Goal: Information Seeking & Learning: Learn about a topic

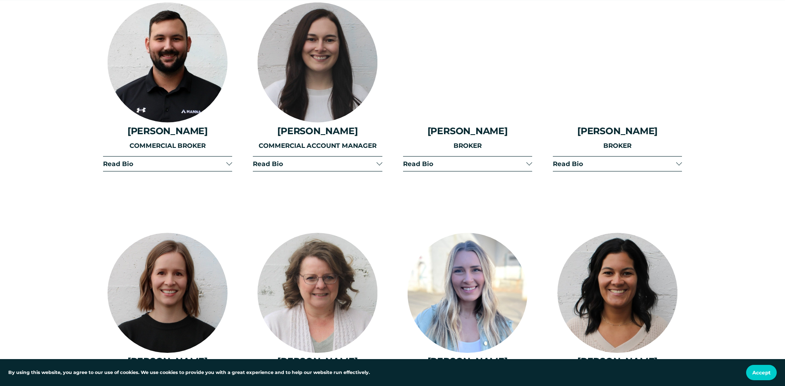
scroll to position [1780, 0]
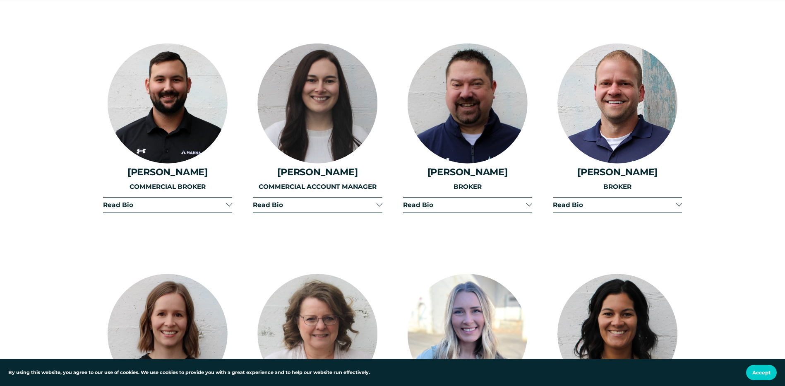
drag, startPoint x: 362, startPoint y: 195, endPoint x: 363, endPoint y: 201, distance: 6.4
click at [363, 201] on button "Read Bio" at bounding box center [317, 204] width 129 height 14
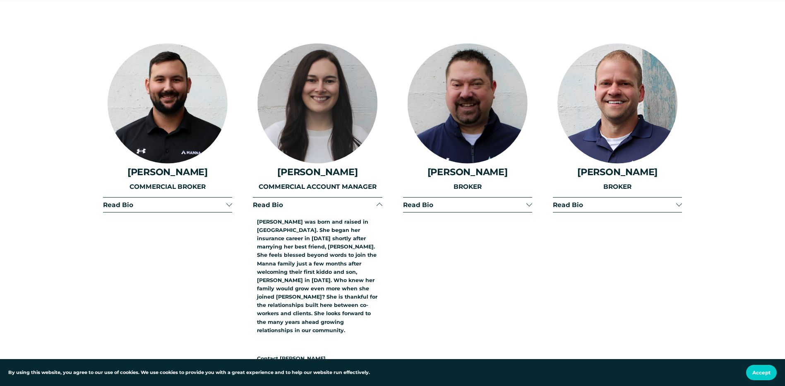
click at [363, 201] on button "Read Bio" at bounding box center [317, 204] width 129 height 14
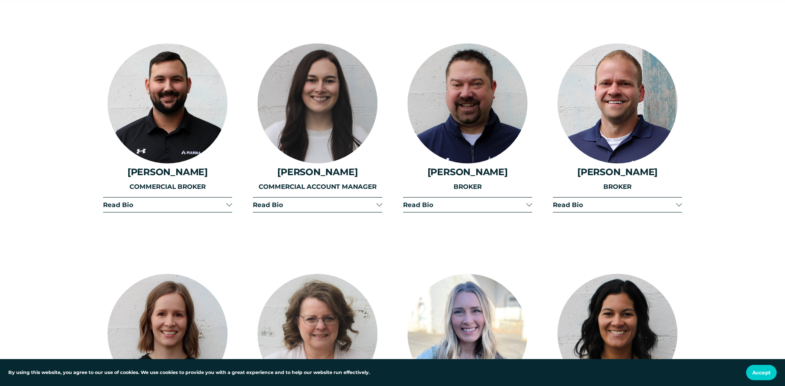
click at [416, 201] on span "Read Bio" at bounding box center [464, 205] width 123 height 8
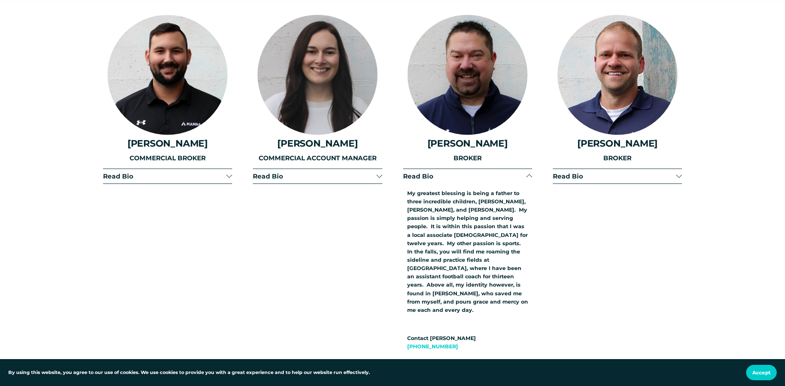
scroll to position [1821, 0]
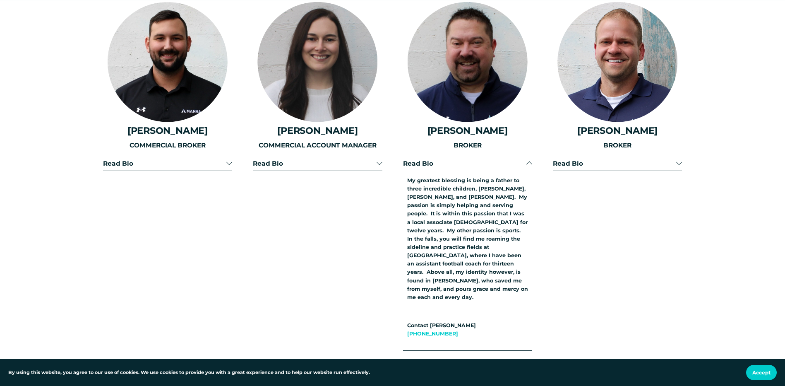
click at [456, 159] on span "Read Bio" at bounding box center [464, 163] width 123 height 8
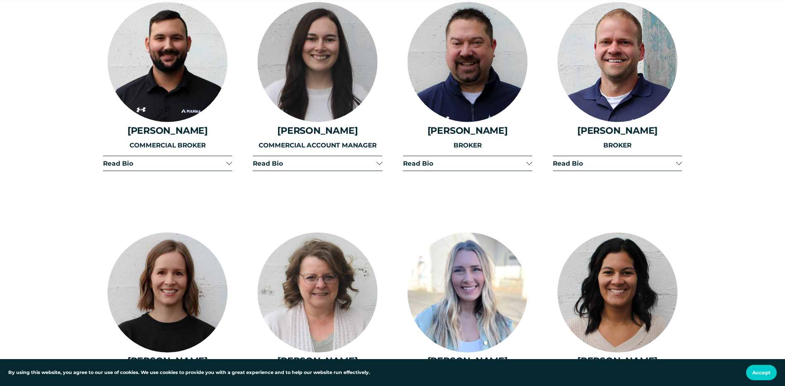
click at [494, 156] on button "Read Bio" at bounding box center [467, 163] width 129 height 14
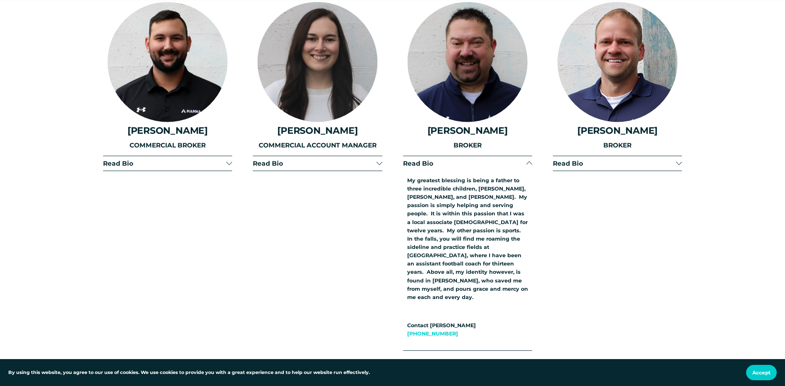
click at [491, 159] on span "Read Bio" at bounding box center [464, 163] width 123 height 8
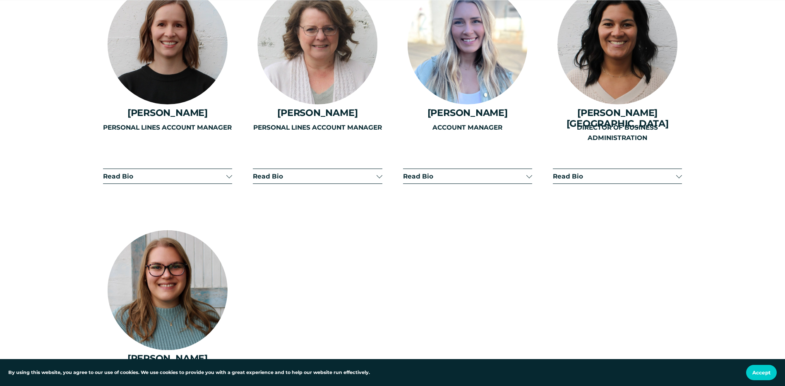
scroll to position [2070, 0]
click at [514, 170] on div "ACCOUNT MANAGER" at bounding box center [467, 151] width 129 height 58
click at [527, 167] on div "ACCOUNT MANAGER" at bounding box center [467, 151] width 129 height 58
click at [530, 169] on div "ACCOUNT MANAGER" at bounding box center [467, 151] width 129 height 58
click at [530, 170] on div "ACCOUNT MANAGER" at bounding box center [467, 151] width 129 height 58
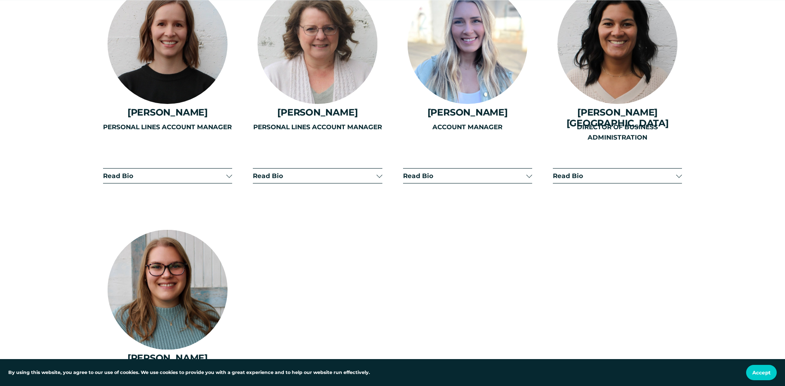
click at [527, 170] on div "ACCOUNT MANAGER" at bounding box center [467, 151] width 129 height 58
click at [423, 169] on div "ACCOUNT MANAGER" at bounding box center [467, 151] width 129 height 58
click at [531, 171] on div "ACCOUNT MANAGER" at bounding box center [467, 151] width 129 height 58
click at [529, 166] on div "ACCOUNT MANAGER" at bounding box center [467, 151] width 129 height 58
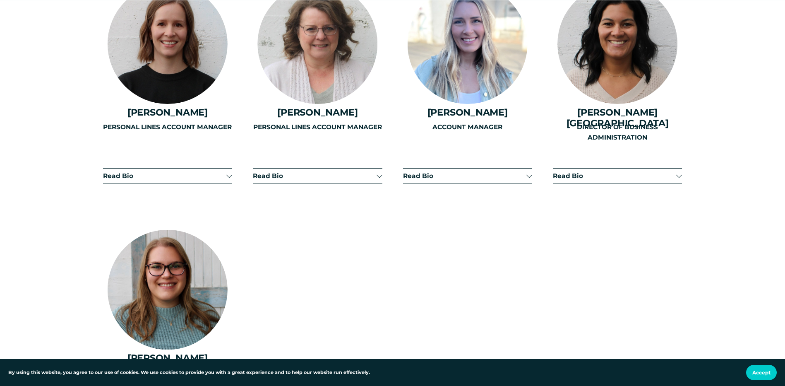
click at [611, 172] on span "Read Bio" at bounding box center [614, 176] width 123 height 8
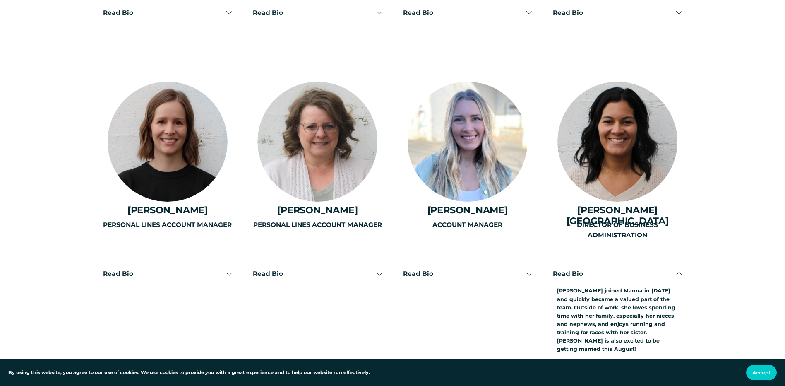
scroll to position [1987, 0]
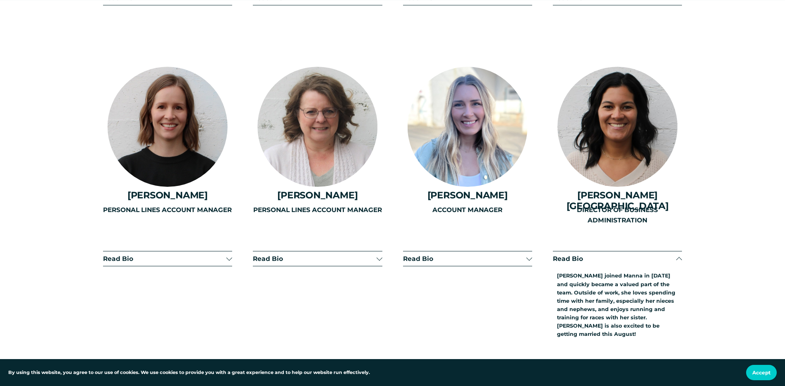
click at [344, 245] on div "PERSONAL LINES ACCOUNT MANAGER" at bounding box center [317, 261] width 129 height 113
click at [372, 250] on div "PERSONAL LINES ACCOUNT MANAGER" at bounding box center [317, 261] width 129 height 113
click at [379, 248] on div "PERSONAL LINES ACCOUNT MANAGER" at bounding box center [317, 261] width 129 height 113
click at [379, 254] on div "PERSONAL LINES ACCOUNT MANAGER" at bounding box center [317, 261] width 129 height 113
click at [378, 250] on div "PERSONAL LINES ACCOUNT MANAGER" at bounding box center [317, 261] width 129 height 113
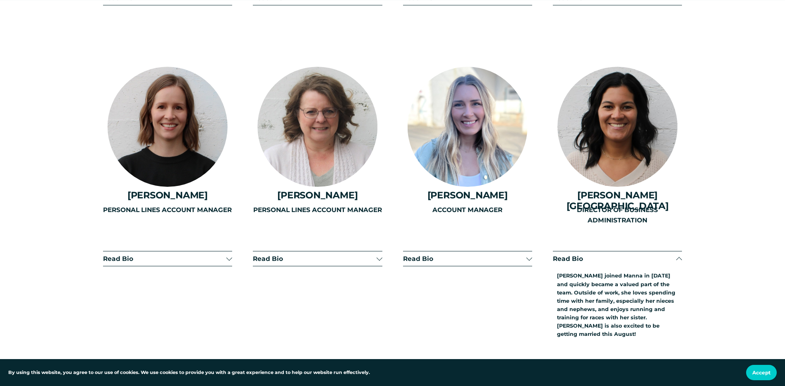
click at [645, 255] on span "Read Bio" at bounding box center [614, 259] width 123 height 8
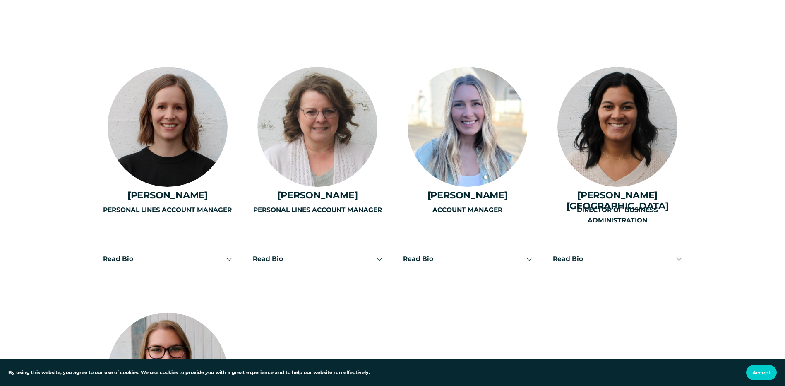
click at [372, 256] on button "Read Bio" at bounding box center [317, 258] width 129 height 14
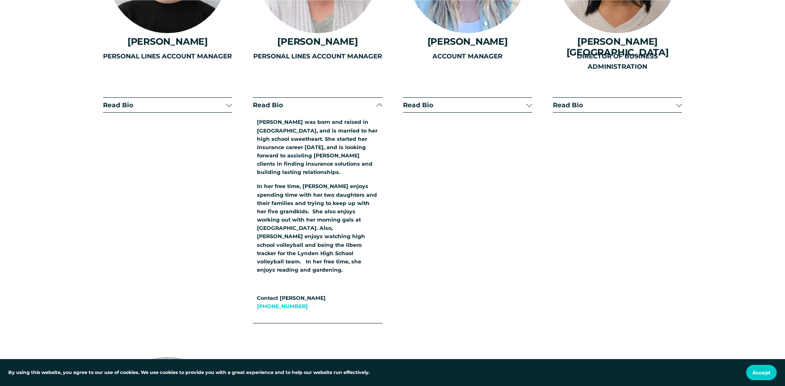
scroll to position [2194, 0]
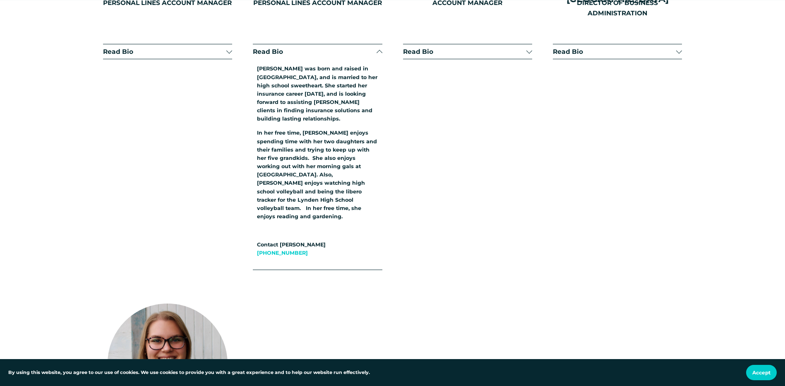
drag, startPoint x: 349, startPoint y: 77, endPoint x: 356, endPoint y: 78, distance: 6.2
click at [356, 78] on div "PERSONAL LINES ACCOUNT MANAGER" at bounding box center [317, 76] width 129 height 157
click at [374, 43] on div "PERSONAL LINES ACCOUNT MANAGER" at bounding box center [317, 76] width 129 height 157
click at [379, 42] on div "PERSONAL LINES ACCOUNT MANAGER" at bounding box center [317, 76] width 129 height 157
click at [355, 45] on div "PERSONAL LINES ACCOUNT MANAGER" at bounding box center [317, 76] width 129 height 157
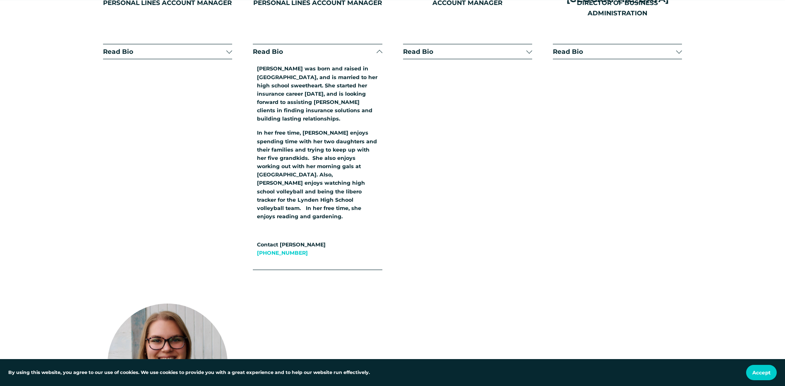
click at [355, 45] on div "PERSONAL LINES ACCOUNT MANAGER" at bounding box center [317, 76] width 129 height 157
click at [363, 44] on div "PERSONAL LINES ACCOUNT MANAGER" at bounding box center [317, 76] width 129 height 157
click at [365, 44] on div "PERSONAL LINES ACCOUNT MANAGER" at bounding box center [317, 76] width 129 height 157
click at [376, 43] on div "PERSONAL LINES ACCOUNT MANAGER" at bounding box center [317, 76] width 129 height 157
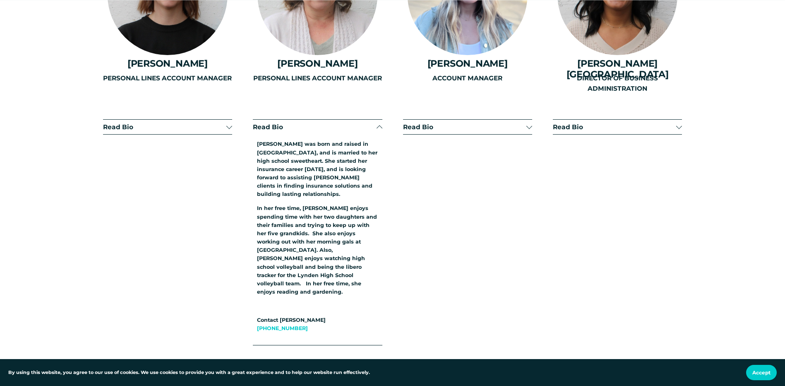
scroll to position [2111, 0]
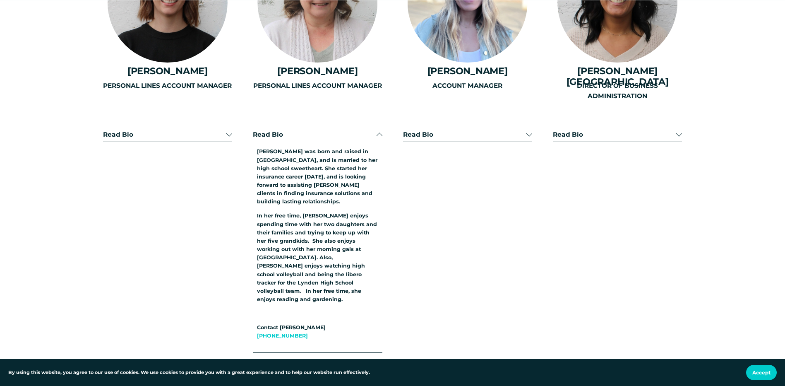
click at [276, 128] on div "PERSONAL LINES ACCOUNT MANAGER" at bounding box center [317, 159] width 129 height 157
click at [277, 127] on div "PERSONAL LINES ACCOUNT MANAGER" at bounding box center [317, 159] width 129 height 157
click at [363, 136] on div "PERSONAL LINES ACCOUNT MANAGER" at bounding box center [317, 159] width 129 height 157
click at [379, 125] on div "PERSONAL LINES ACCOUNT MANAGER" at bounding box center [317, 159] width 129 height 157
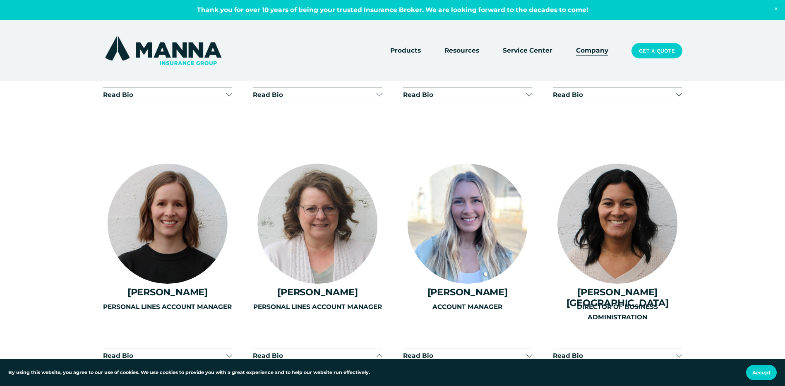
scroll to position [1863, 0]
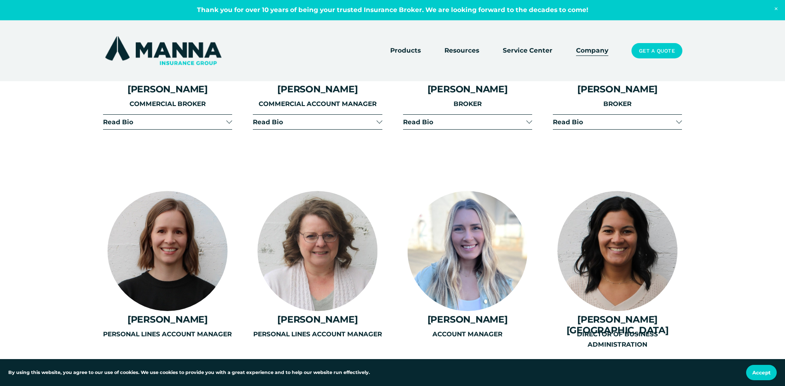
click at [458, 118] on span "Read Bio" at bounding box center [464, 122] width 123 height 8
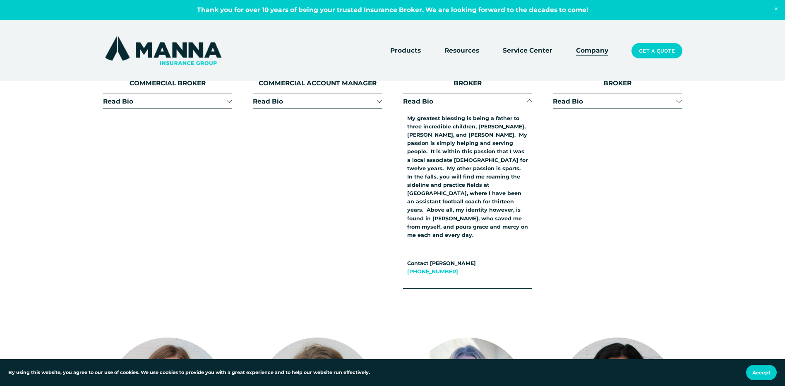
scroll to position [1904, 0]
